Goal: Navigation & Orientation: Find specific page/section

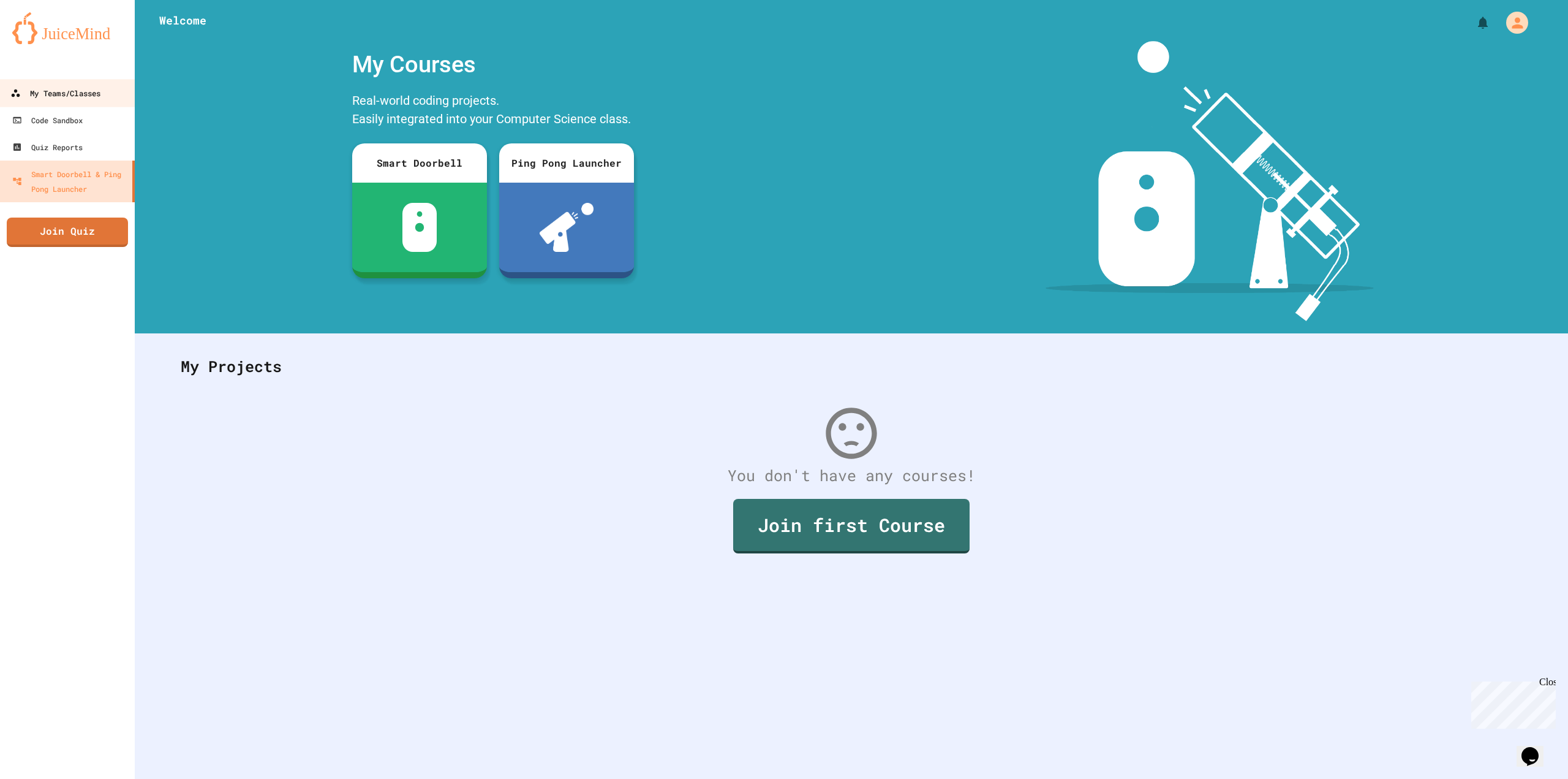
click at [51, 100] on div "My Teams/Classes" at bounding box center [55, 93] width 90 height 15
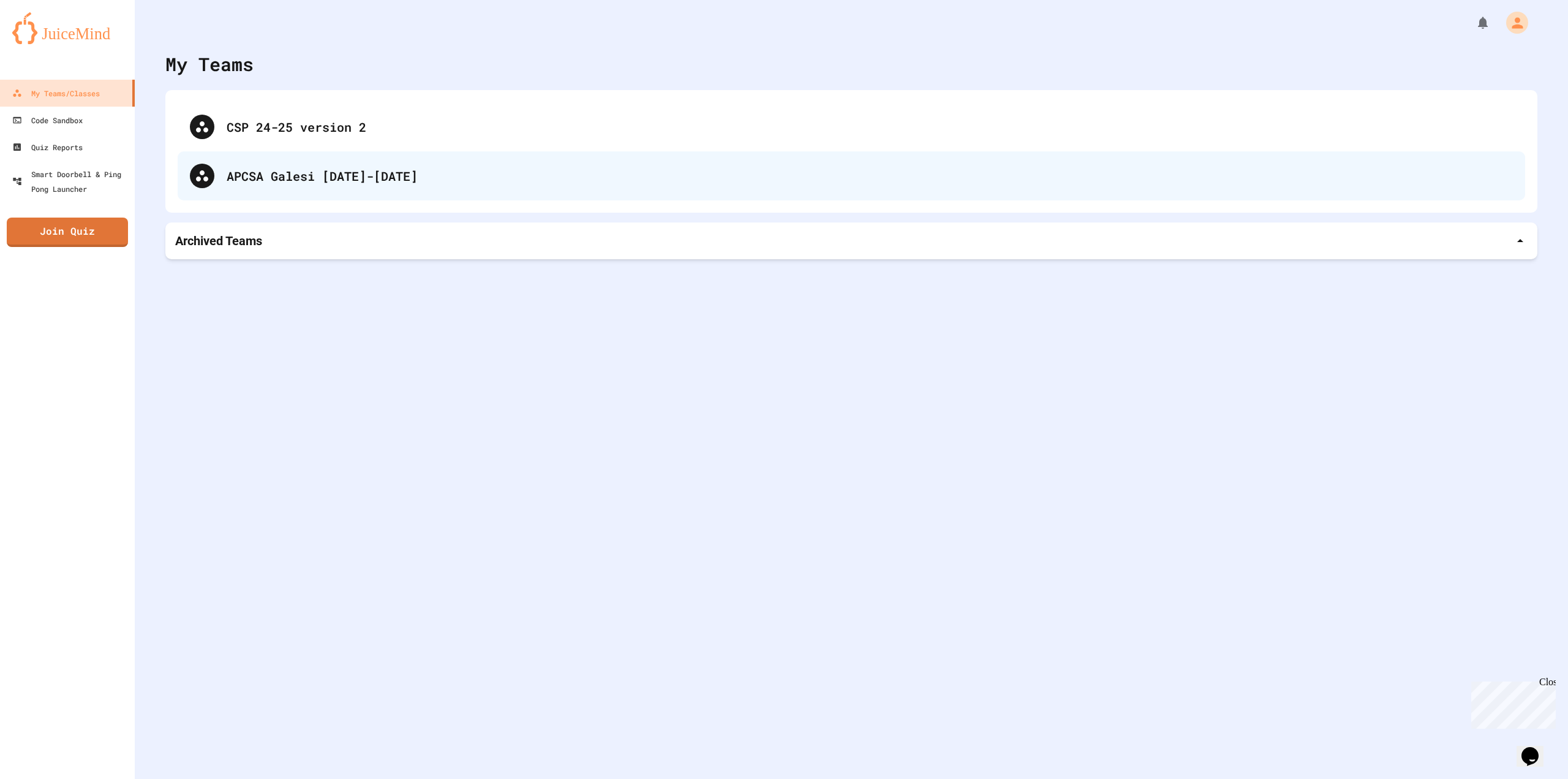
click at [414, 187] on div "APCSA Galesi [DATE]-[DATE]" at bounding box center [851, 175] width 1347 height 49
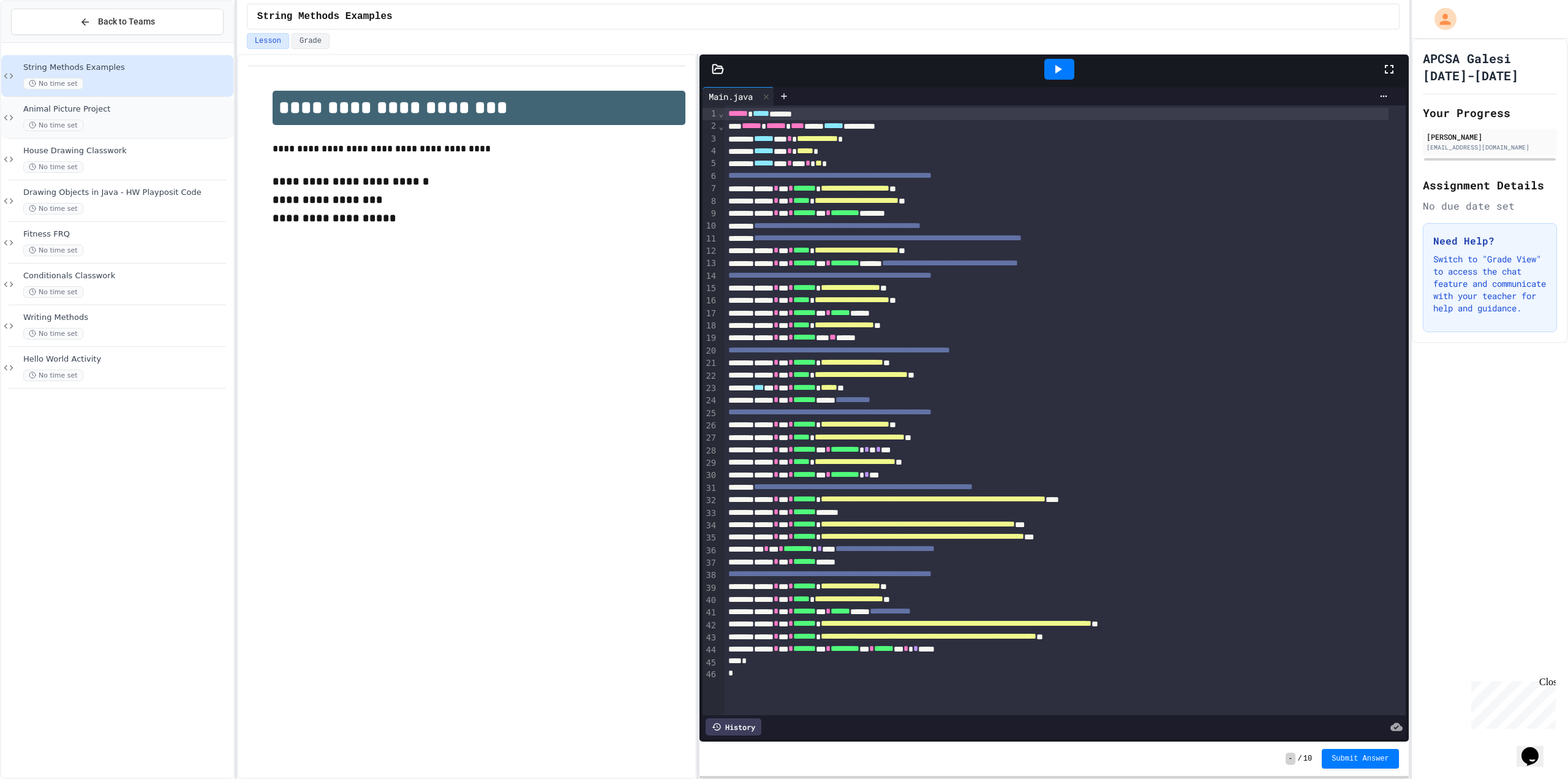
click at [140, 117] on div "Animal Picture Project No time set" at bounding box center [127, 118] width 208 height 27
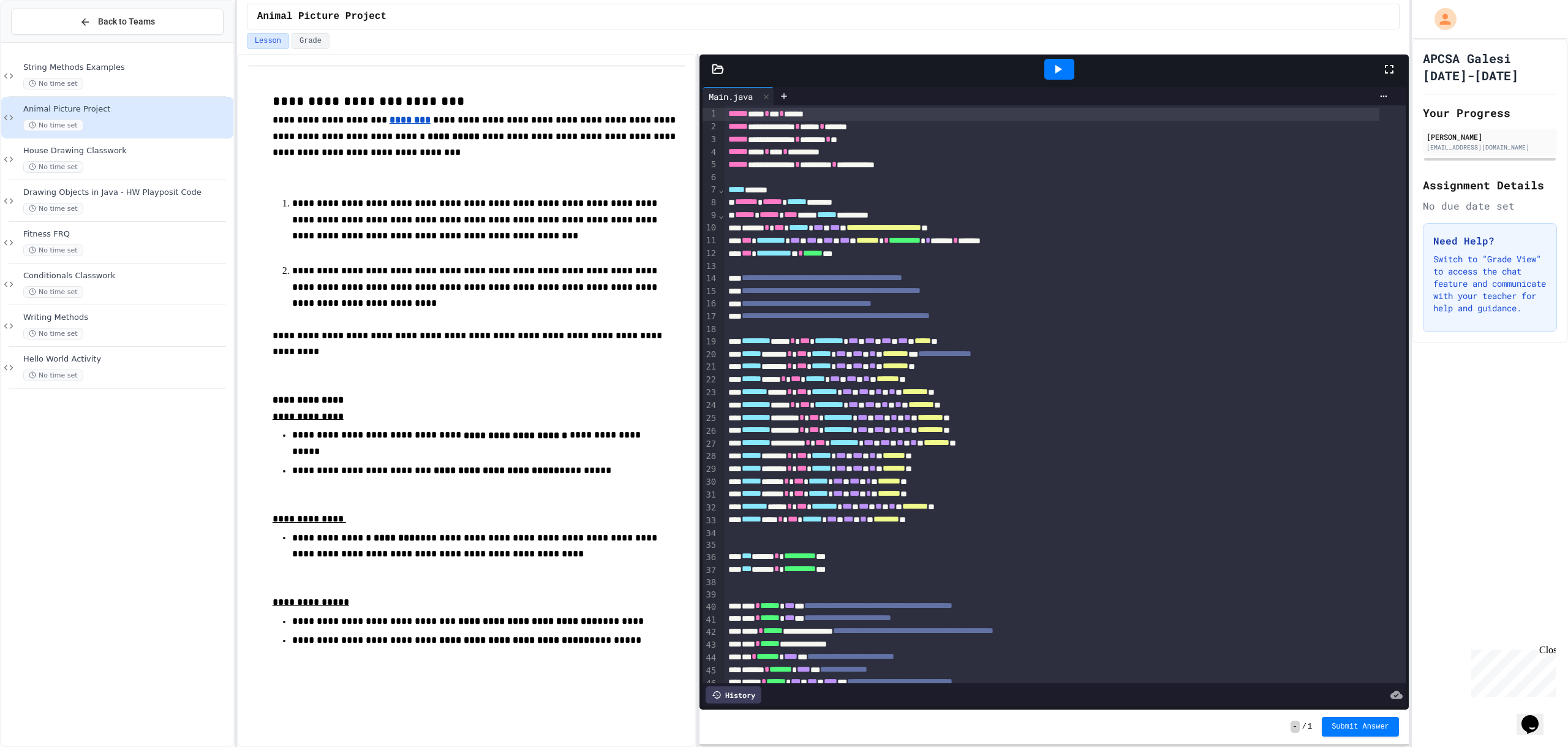
click at [1052, 71] on icon at bounding box center [1057, 69] width 14 height 14
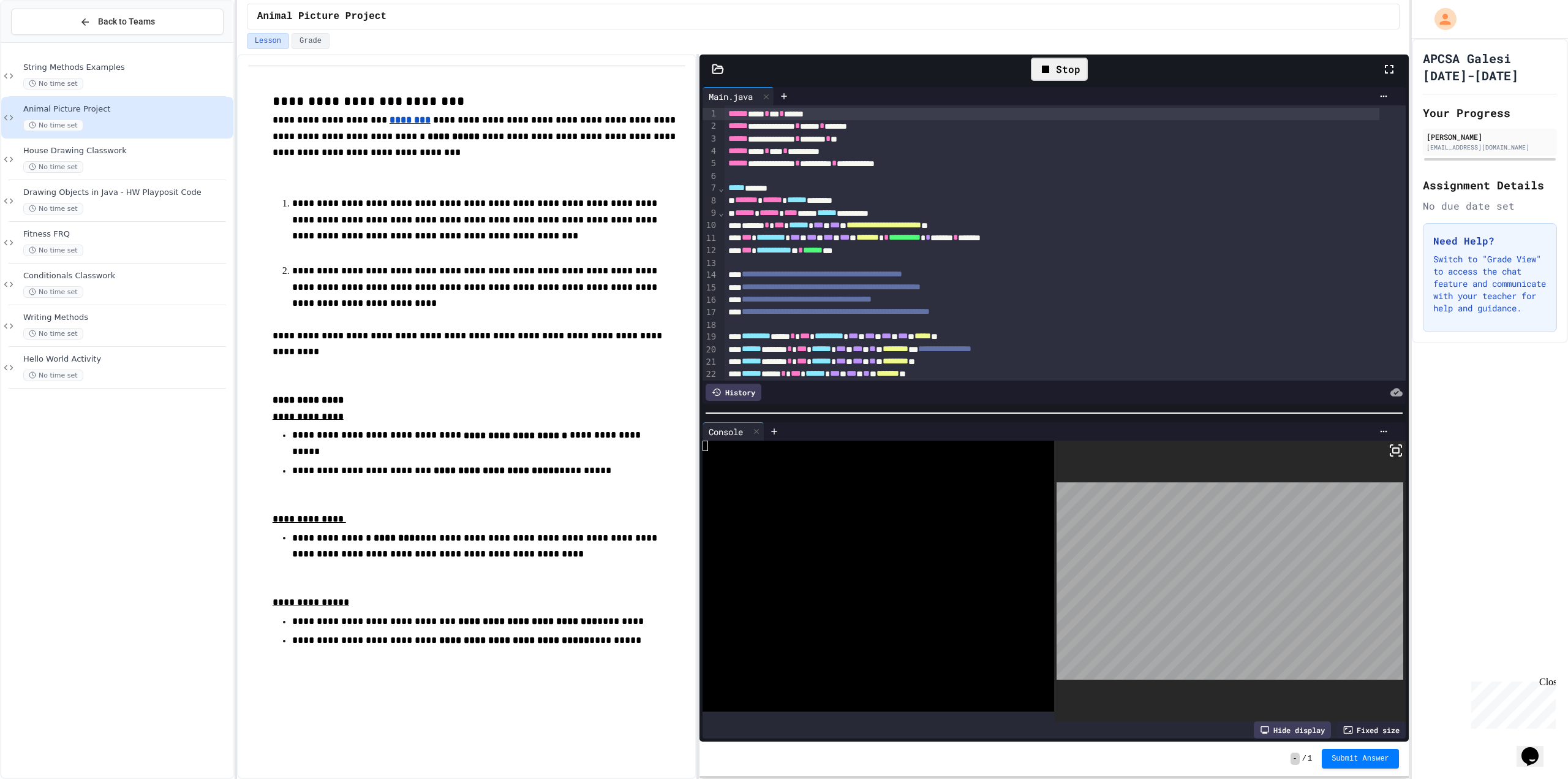
click at [1393, 448] on rect at bounding box center [1396, 451] width 6 height 5
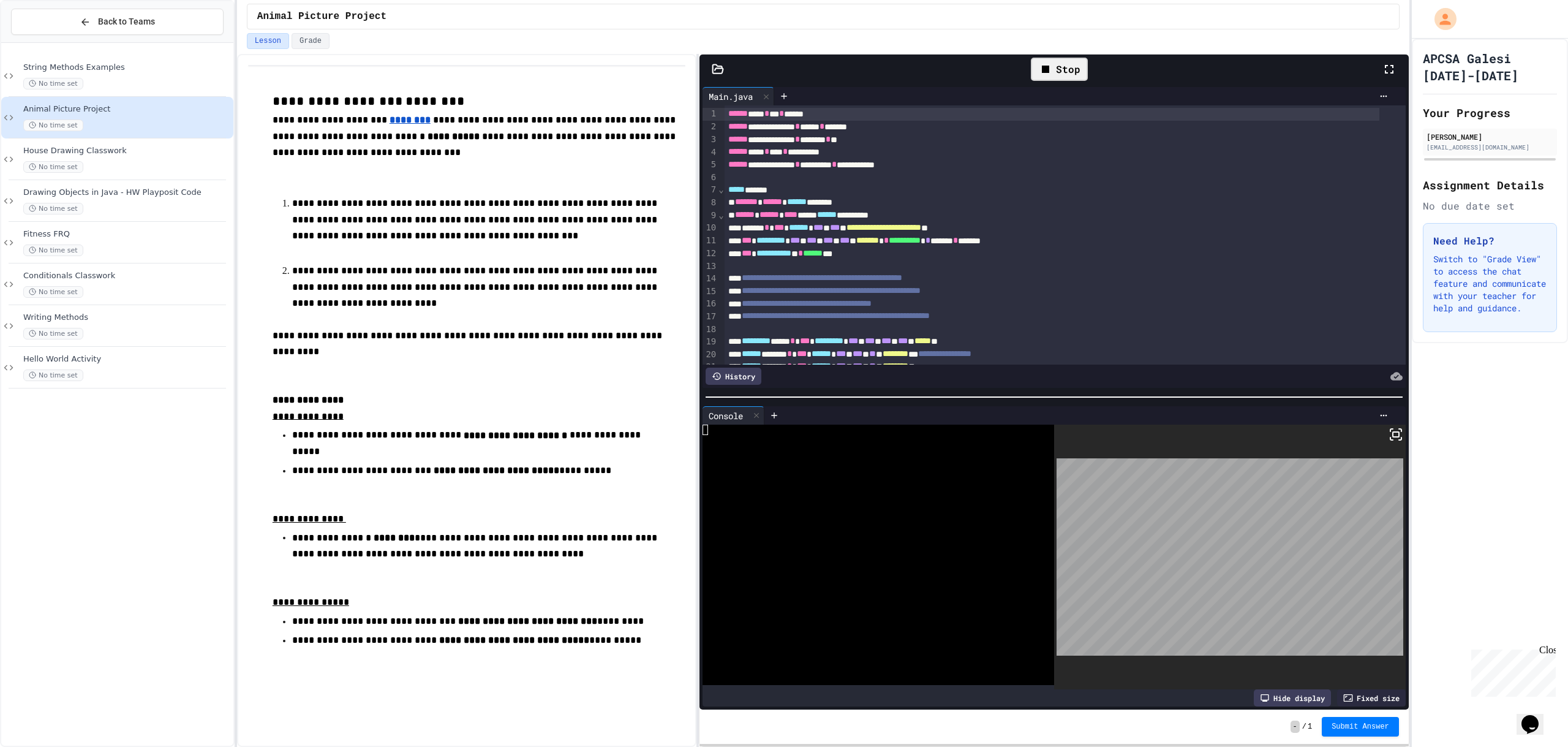
click at [1389, 429] on icon at bounding box center [1396, 435] width 14 height 14
